Goal: Transaction & Acquisition: Subscribe to service/newsletter

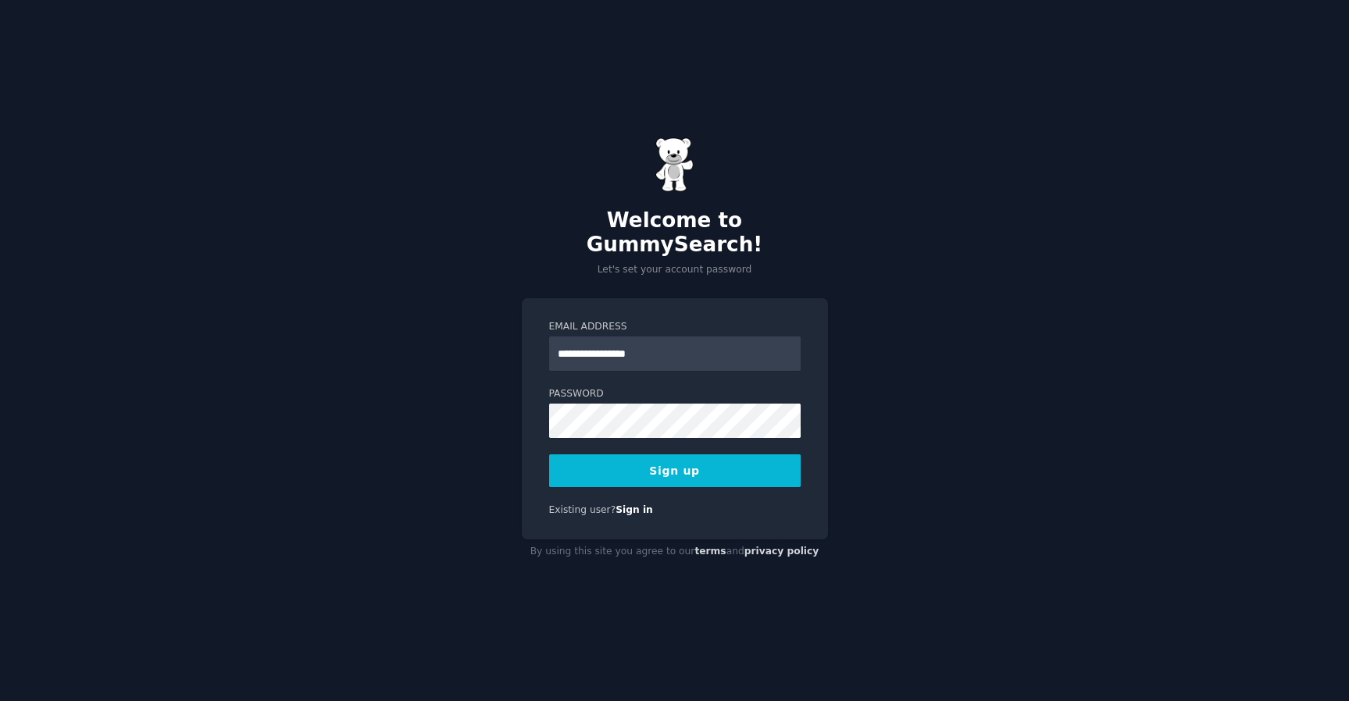
type input "**********"
click at [743, 469] on button "Sign up" at bounding box center [674, 470] width 251 height 33
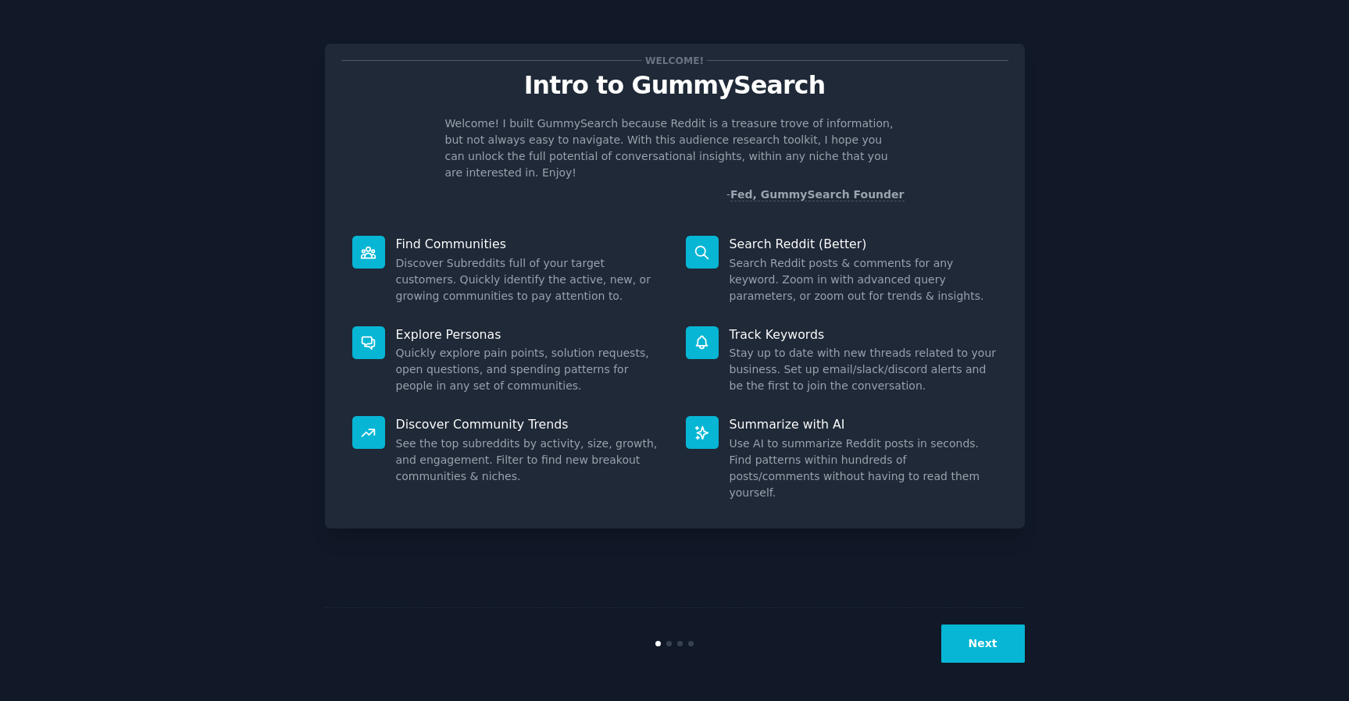
click at [970, 650] on button "Next" at bounding box center [983, 644] width 84 height 38
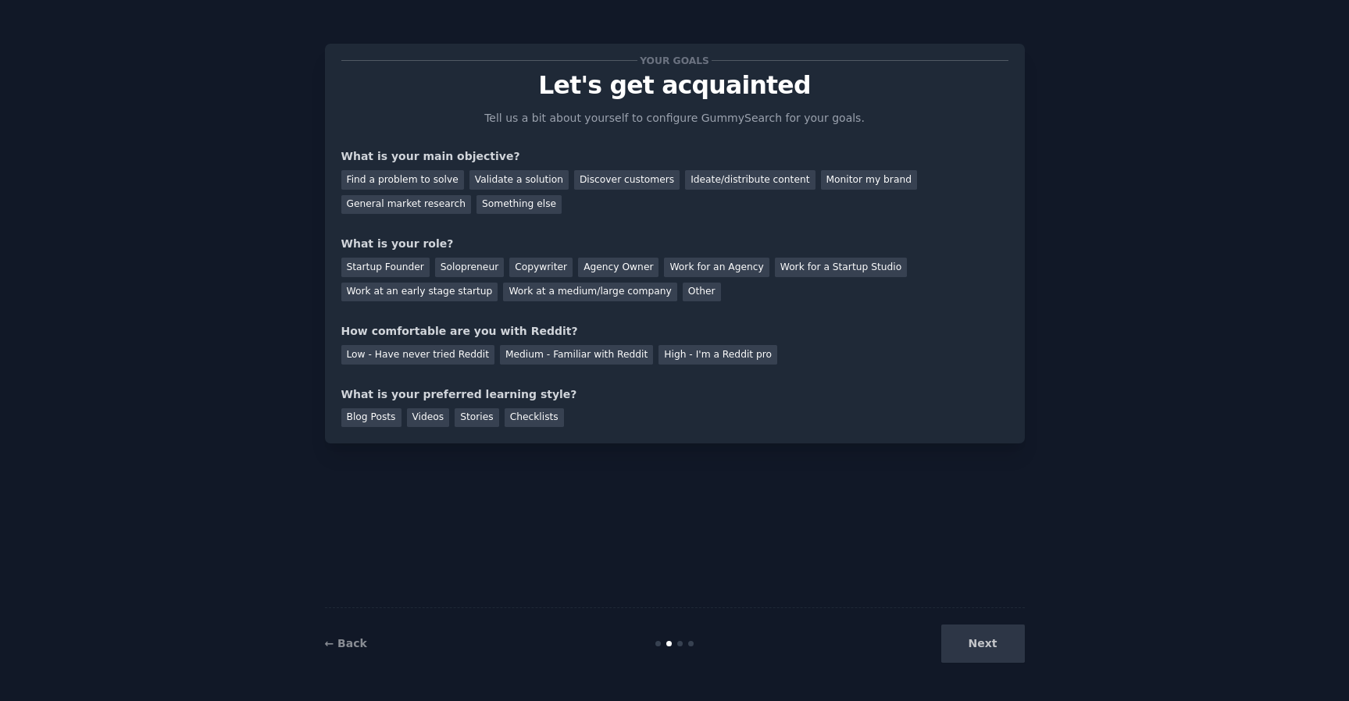
click at [1001, 649] on div "Next" at bounding box center [907, 644] width 233 height 38
click at [722, 355] on div "High - I'm a Reddit pro" at bounding box center [717, 355] width 119 height 20
click at [484, 205] on div "Something else" at bounding box center [518, 205] width 85 height 20
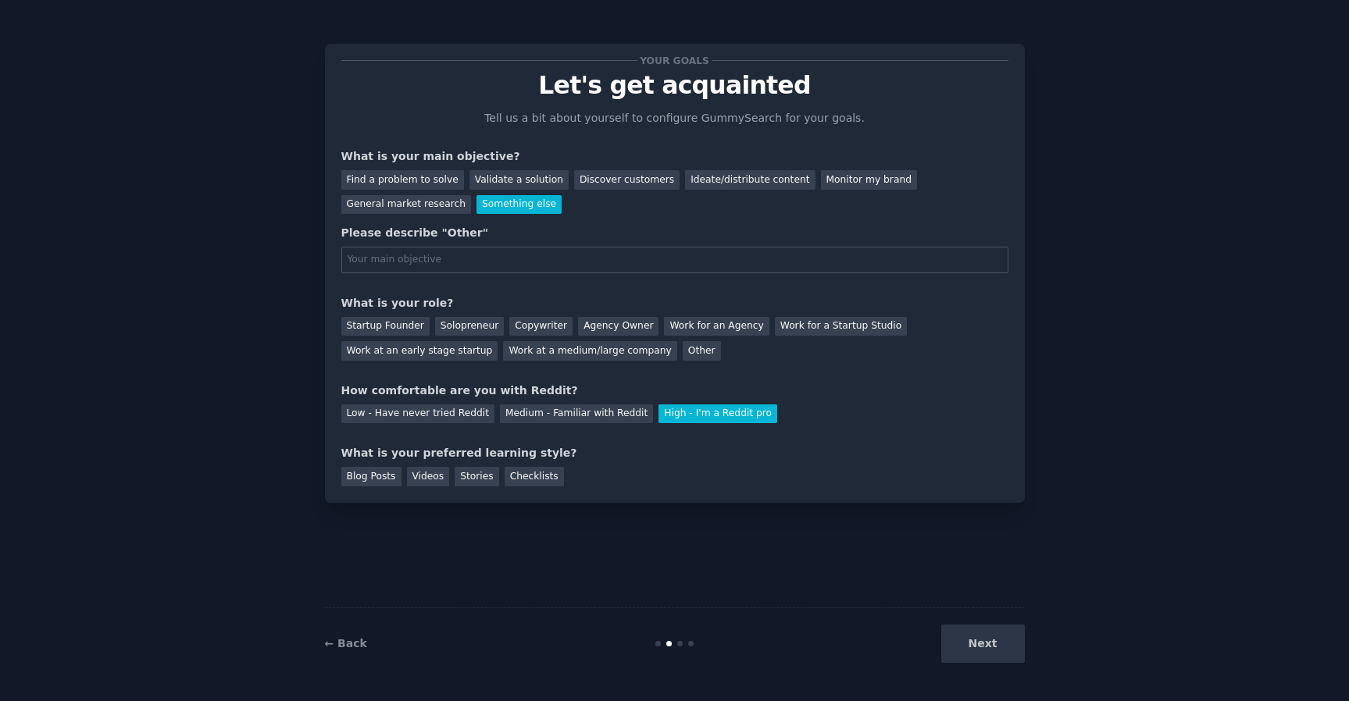
click at [856, 492] on div "Your goals Let's get acquainted Tell us a bit about yourself to configure Gummy…" at bounding box center [675, 273] width 700 height 459
click at [394, 257] on input "text" at bounding box center [674, 260] width 667 height 27
type input "Top subreddits"
click at [713, 355] on div "Startup Founder Solopreneur Copywriter Agency Owner Work for an Agency Work for…" at bounding box center [674, 336] width 667 height 49
click at [692, 356] on div "Other" at bounding box center [701, 351] width 38 height 20
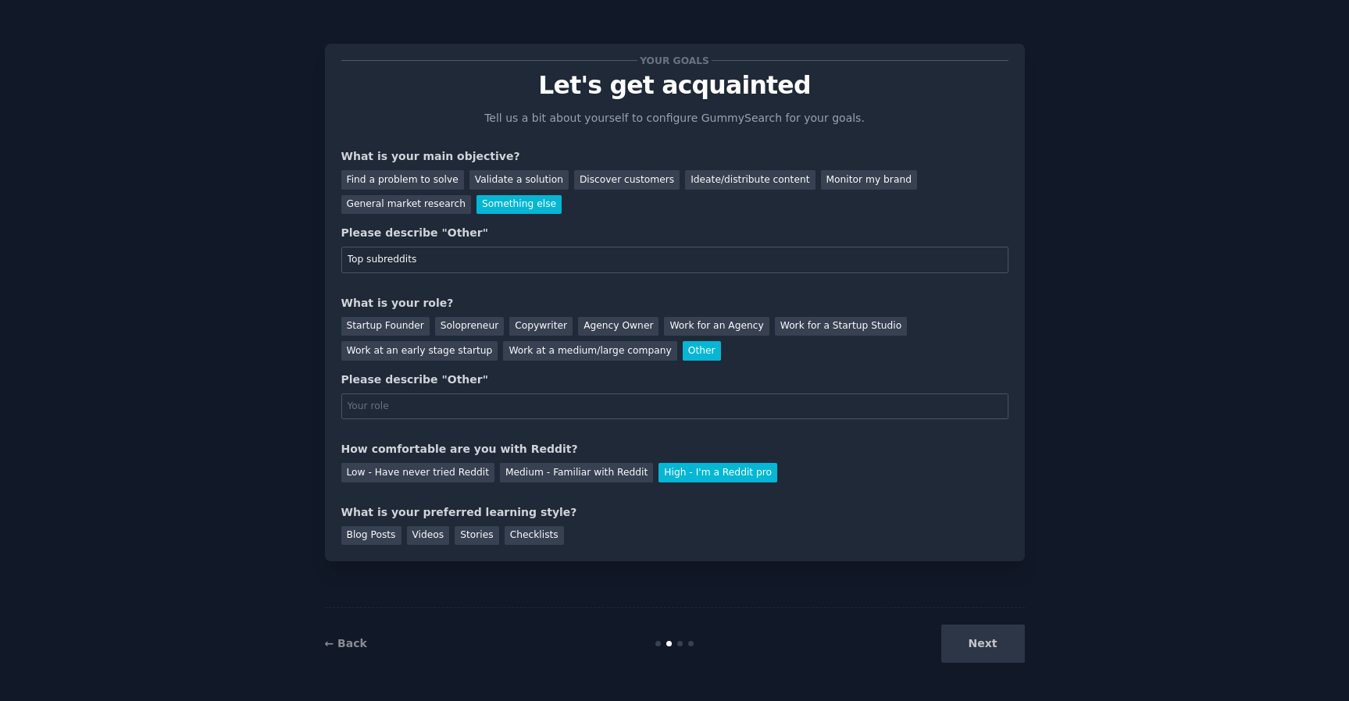
click at [536, 419] on div "Your goals Let's get acquainted Tell us a bit about yourself to configure Gummy…" at bounding box center [674, 302] width 667 height 485
click at [543, 407] on input "text" at bounding box center [674, 407] width 667 height 27
type input "I'm not trying to launch a startup"
click at [989, 654] on div "Next" at bounding box center [907, 644] width 233 height 38
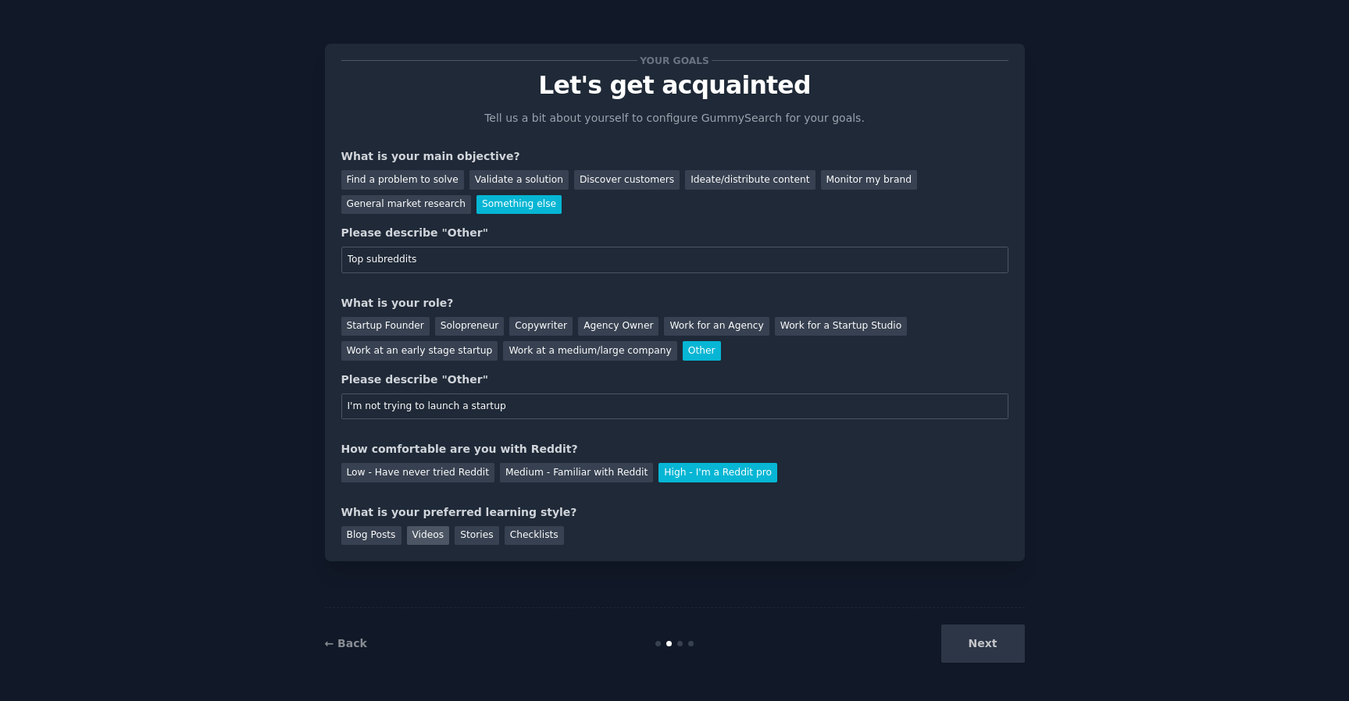
click at [446, 536] on div "Videos" at bounding box center [428, 536] width 43 height 20
click at [982, 640] on button "Next" at bounding box center [983, 644] width 84 height 38
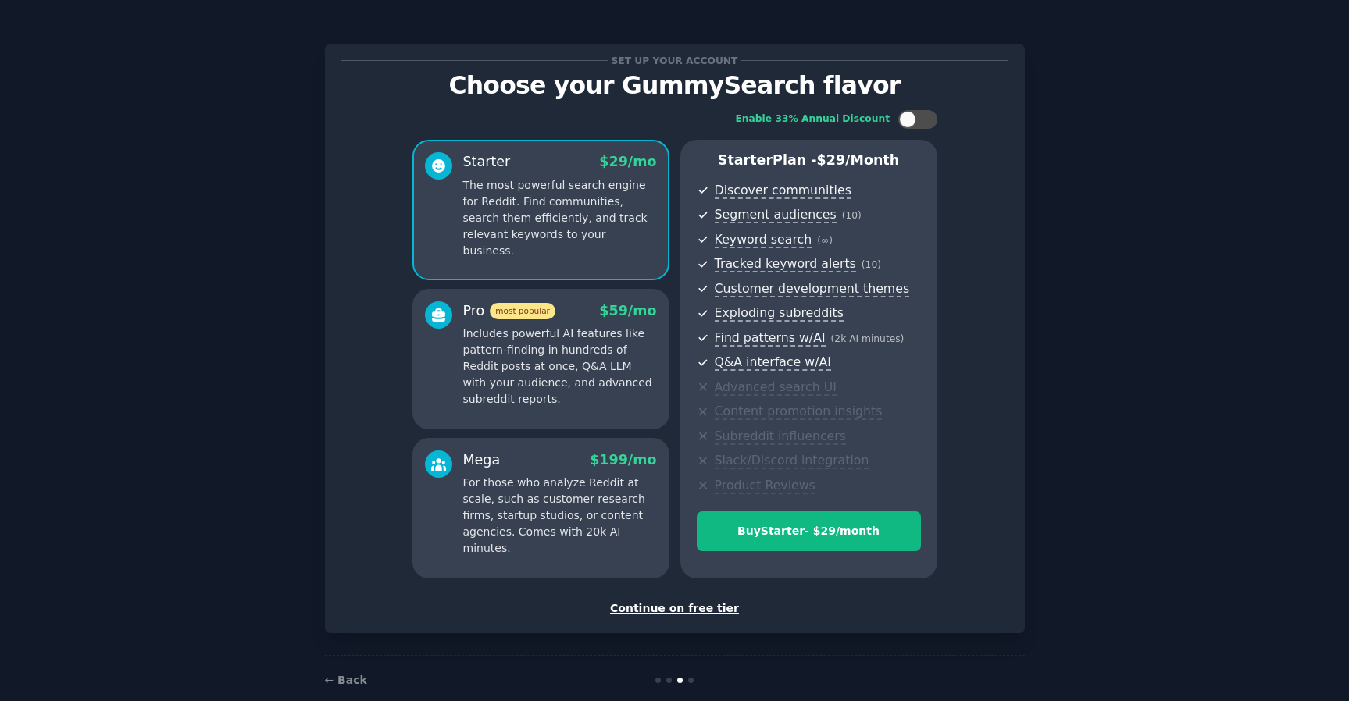
click at [689, 606] on div "Continue on free tier" at bounding box center [674, 608] width 667 height 16
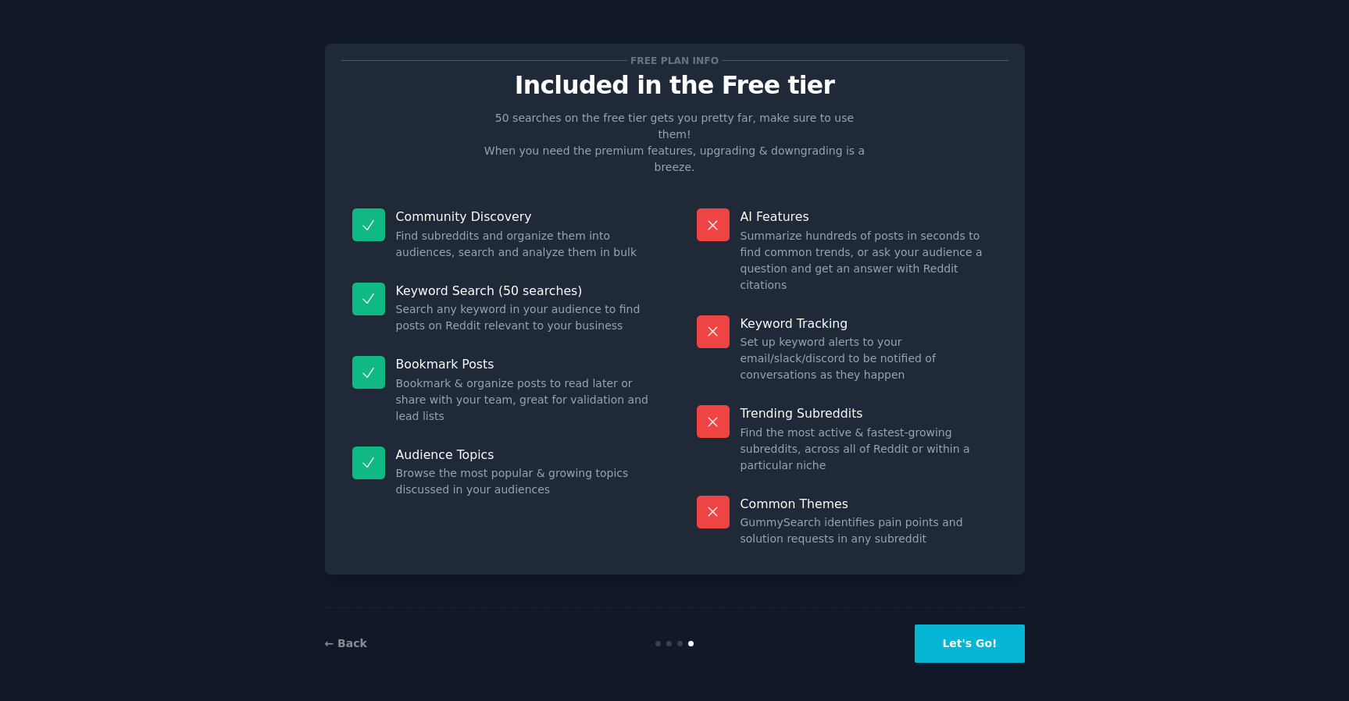
click at [961, 661] on button "Let's Go!" at bounding box center [968, 644] width 109 height 38
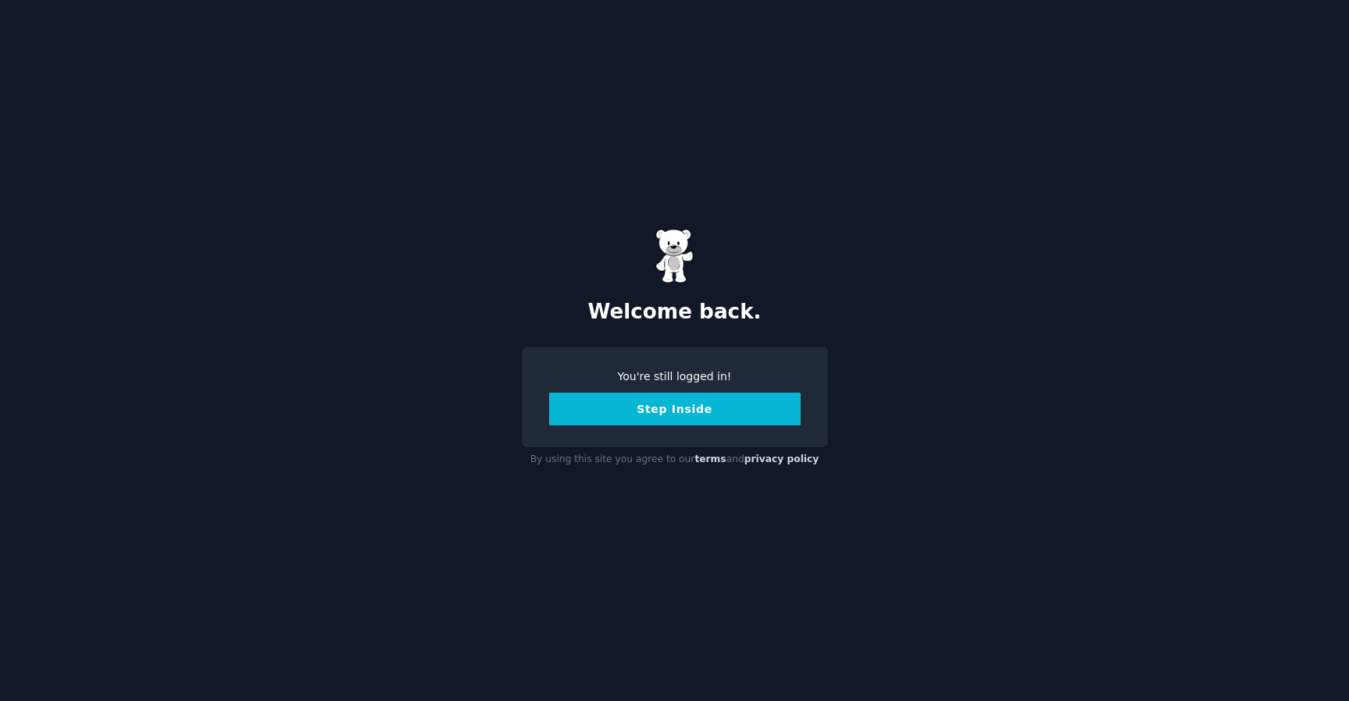
click at [669, 412] on button "Step Inside" at bounding box center [674, 409] width 251 height 33
click at [682, 401] on button "Step Inside" at bounding box center [674, 409] width 251 height 33
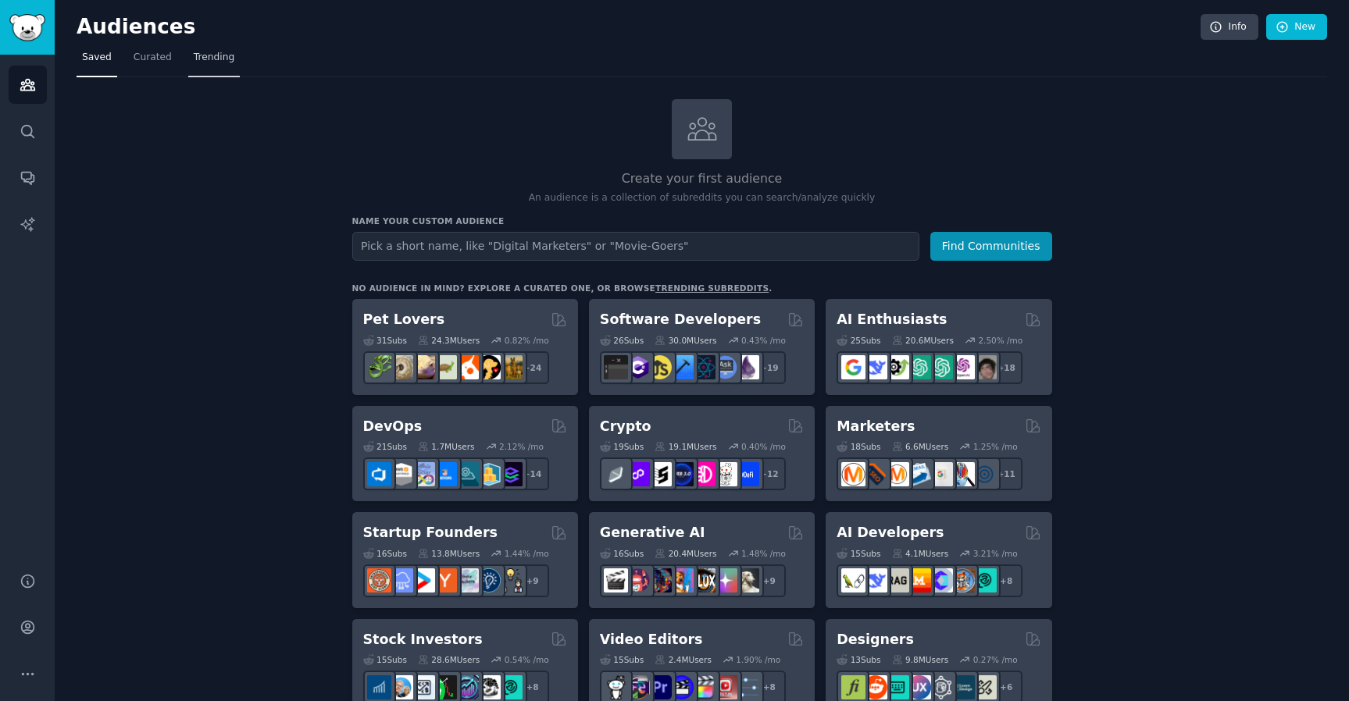
click at [211, 57] on span "Trending" at bounding box center [214, 58] width 41 height 14
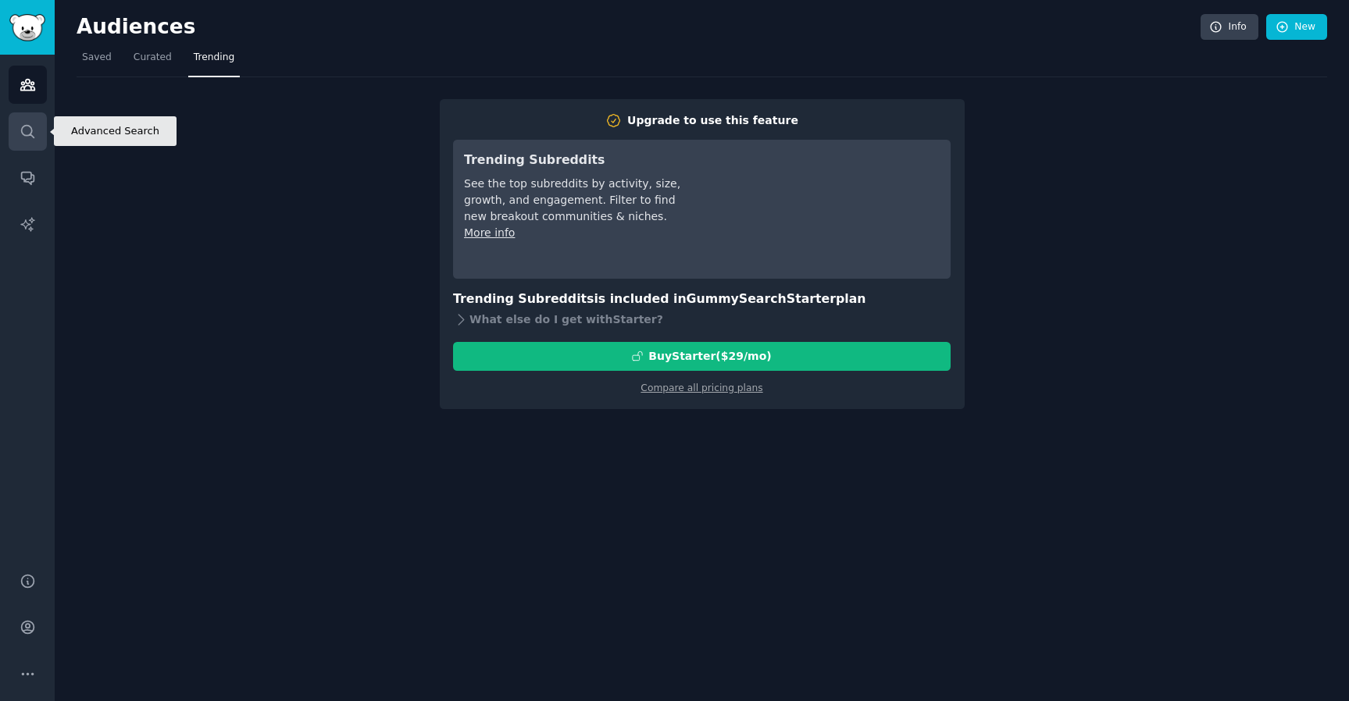
click at [29, 148] on link "Search" at bounding box center [28, 131] width 38 height 38
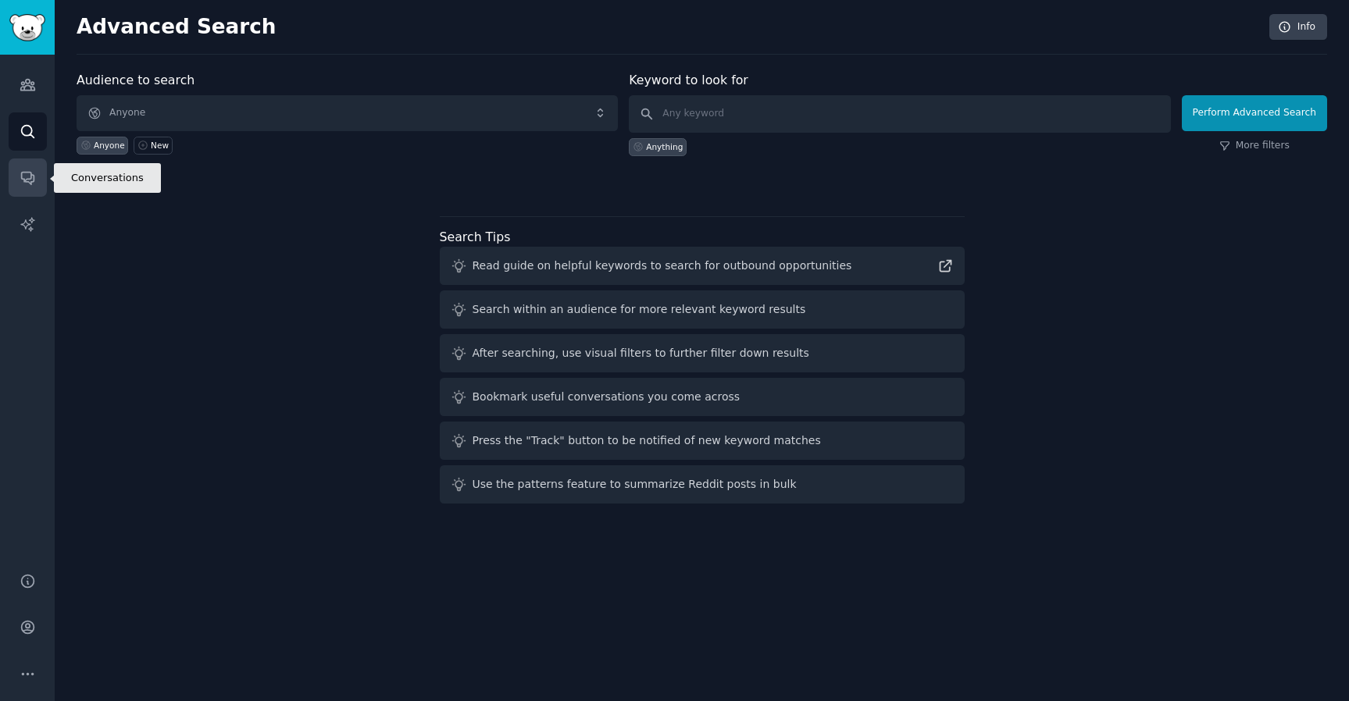
click at [26, 190] on link "Conversations" at bounding box center [28, 178] width 38 height 38
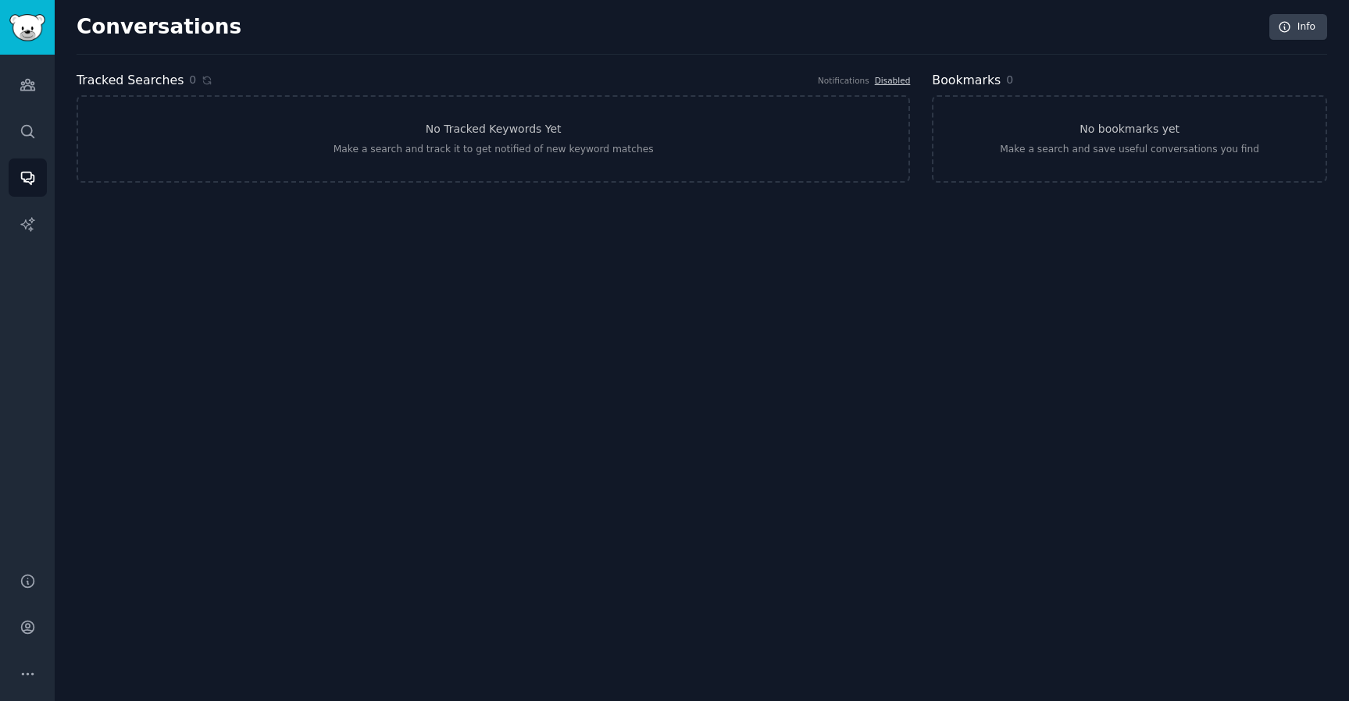
click at [23, 253] on div "Audiences Search Conversations AI Reports" at bounding box center [27, 304] width 55 height 499
click at [30, 232] on icon "Sidebar" at bounding box center [28, 224] width 16 height 16
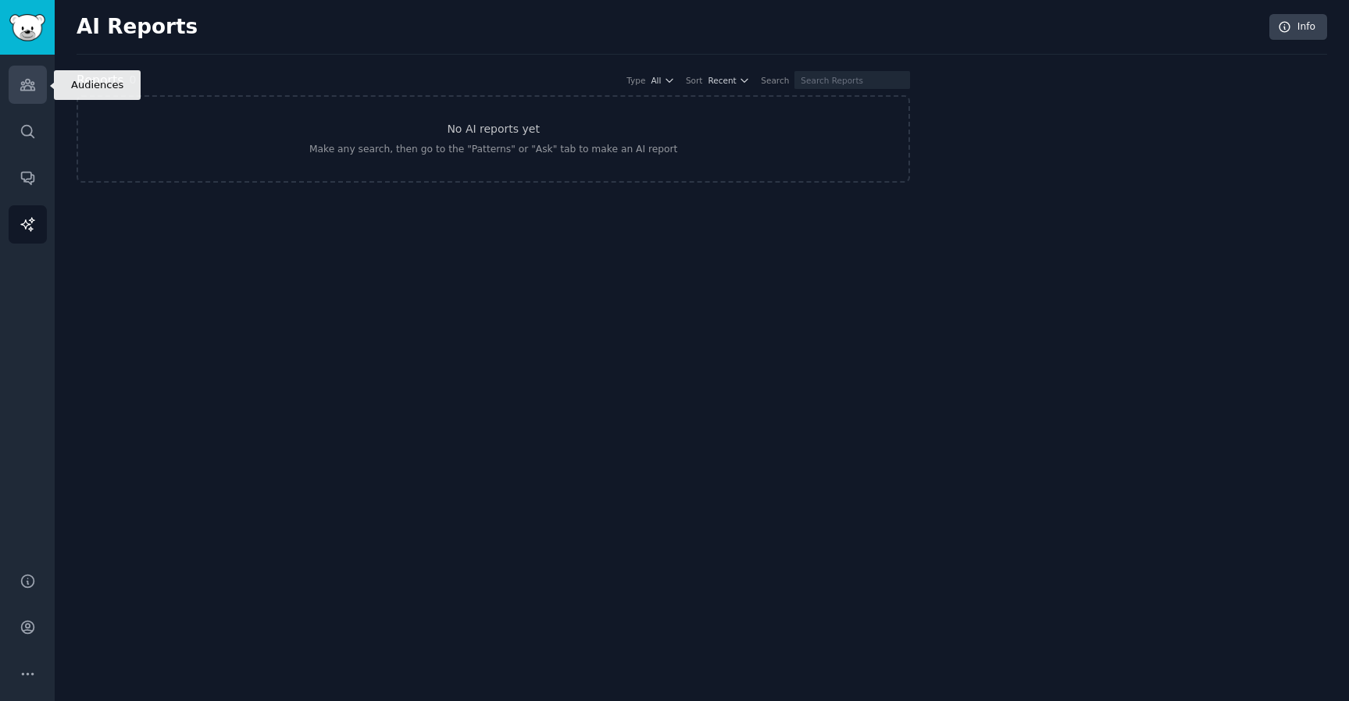
click at [28, 83] on icon "Sidebar" at bounding box center [27, 85] width 14 height 11
